Goal: Transaction & Acquisition: Purchase product/service

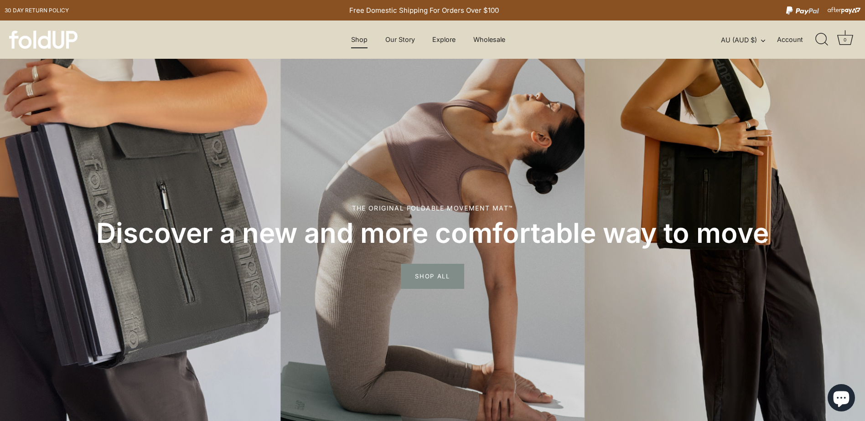
click at [362, 38] on link "Shop" at bounding box center [359, 39] width 32 height 17
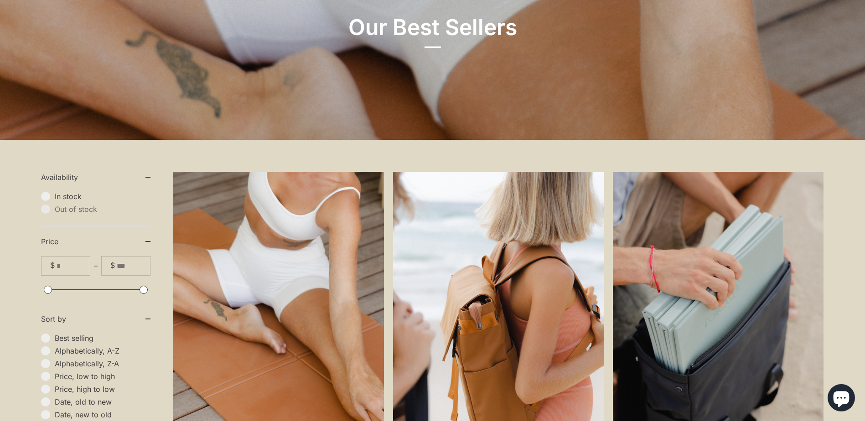
scroll to position [274, 0]
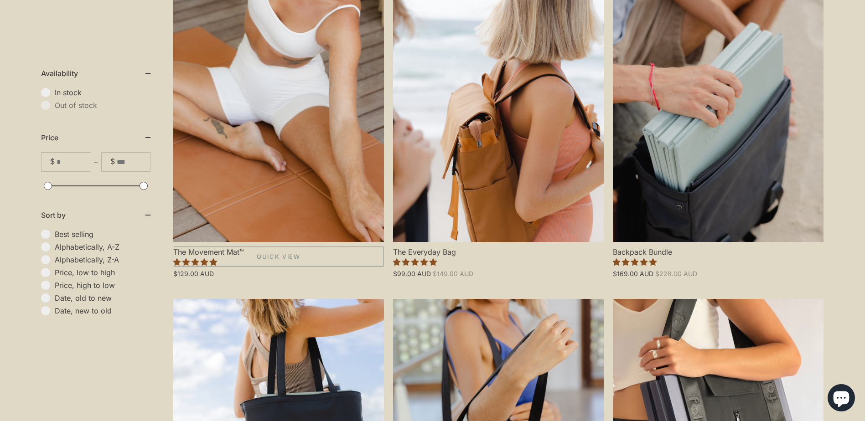
click at [256, 214] on link "The Movement Mat™" at bounding box center [278, 116] width 211 height 253
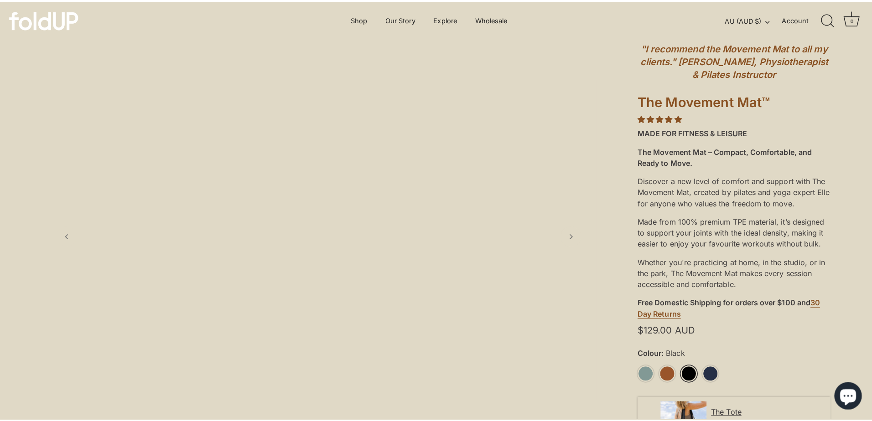
scroll to position [182, 0]
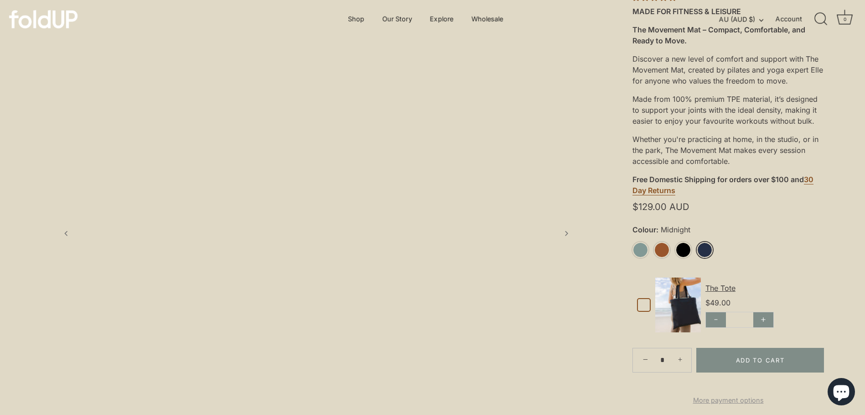
click at [701, 251] on link "Midnight" at bounding box center [705, 250] width 16 height 16
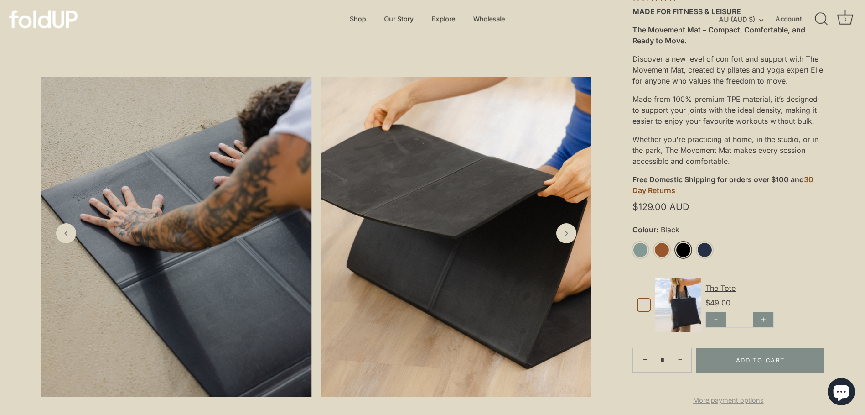
click at [684, 249] on link "Black" at bounding box center [683, 250] width 16 height 16
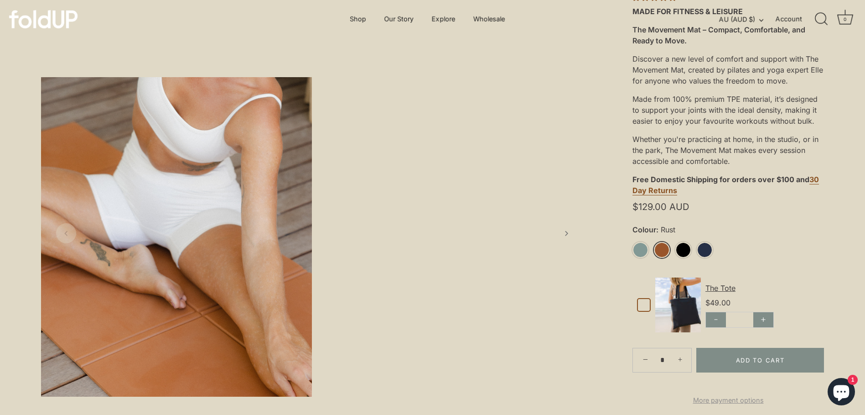
click at [662, 251] on link "Rust" at bounding box center [662, 250] width 16 height 16
